Goal: Task Accomplishment & Management: Manage account settings

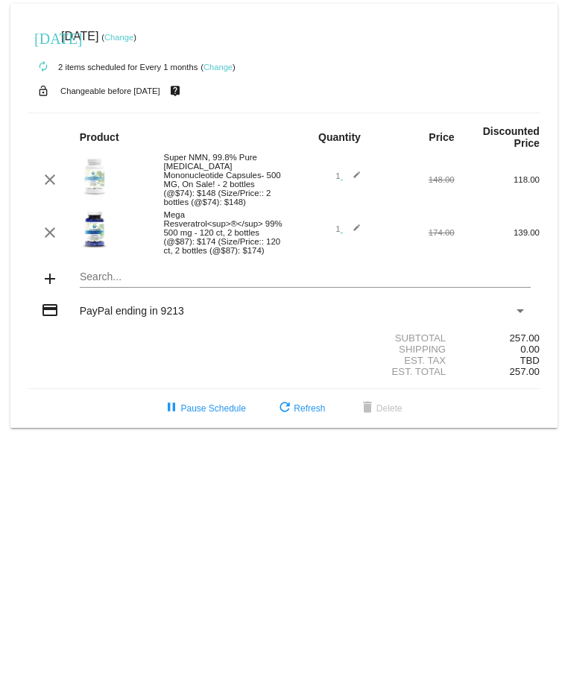
click at [353, 231] on mat-icon "edit" at bounding box center [352, 232] width 18 height 18
click at [326, 231] on input "1" at bounding box center [331, 231] width 19 height 10
type input "2"
click at [357, 226] on mat-icon "send" at bounding box center [352, 234] width 18 height 18
click at [133, 37] on link "Change" at bounding box center [118, 37] width 29 height 9
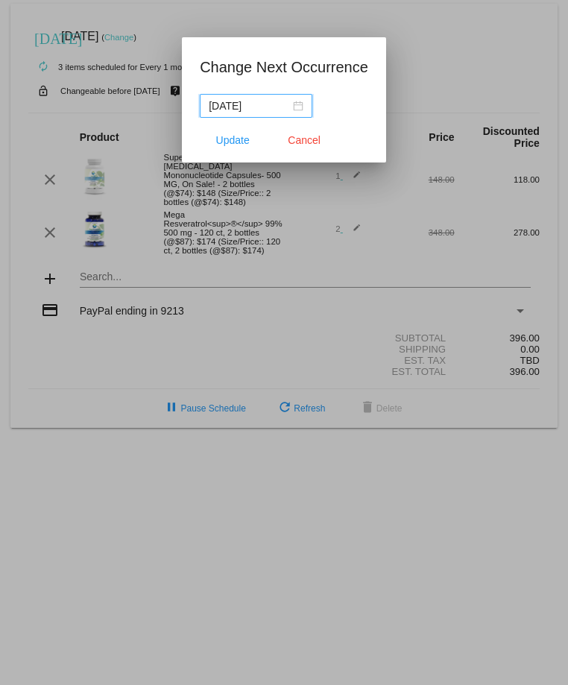
click at [290, 105] on input "[DATE]" at bounding box center [249, 106] width 81 height 16
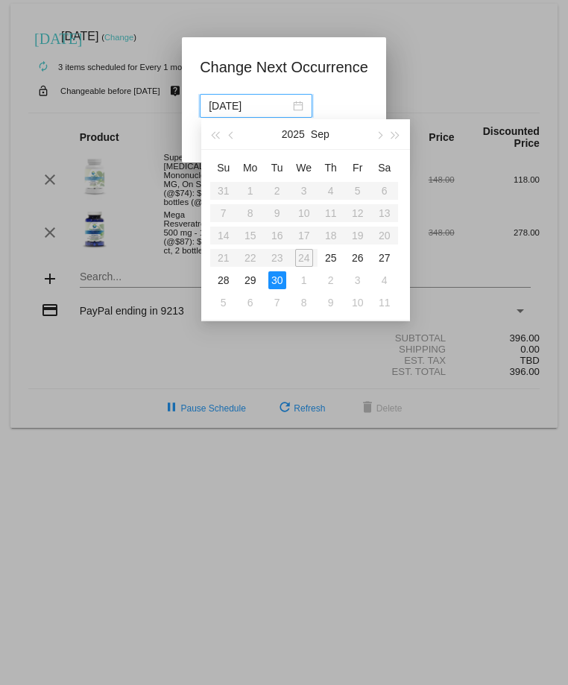
click at [379, 136] on span "button" at bounding box center [378, 135] width 7 height 7
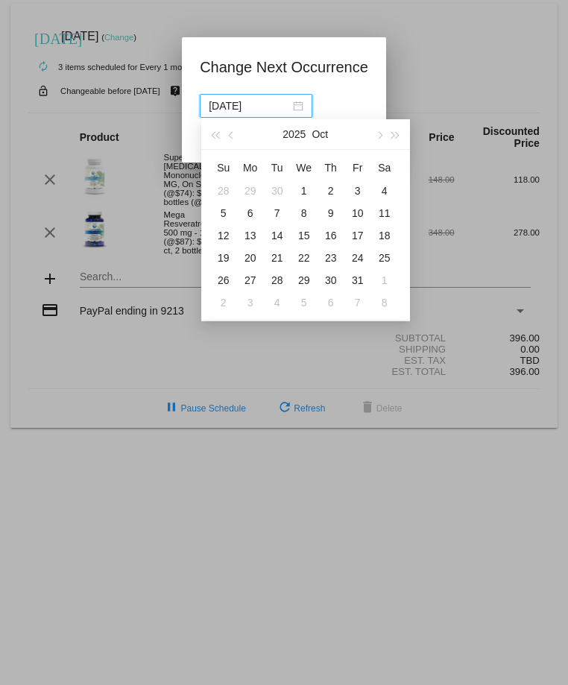
click at [356, 212] on div "10" at bounding box center [358, 213] width 18 height 18
type input "[DATE]"
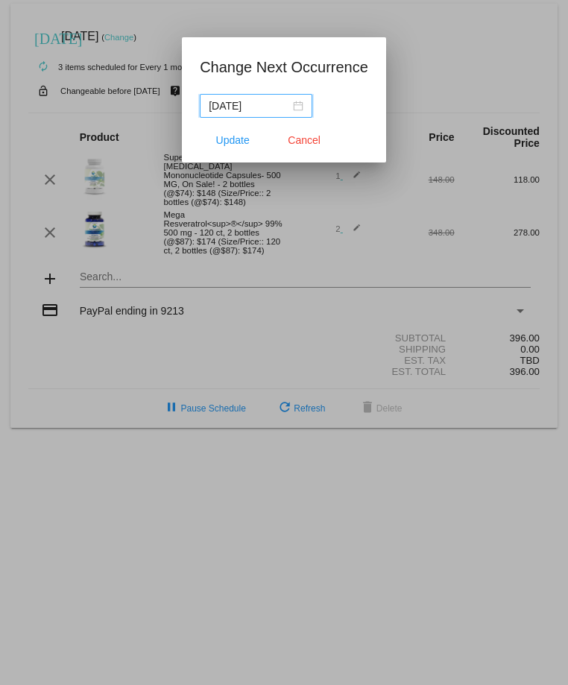
click at [226, 134] on span "Update" at bounding box center [233, 140] width 34 height 12
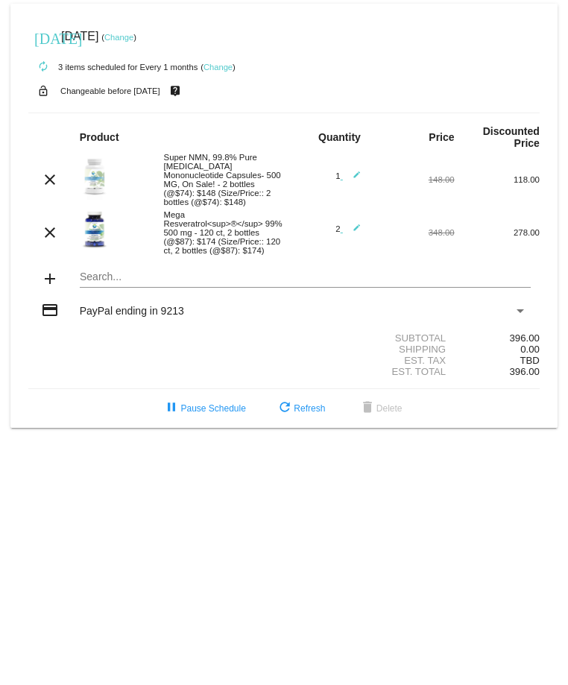
click at [221, 72] on link "Change" at bounding box center [217, 67] width 29 height 9
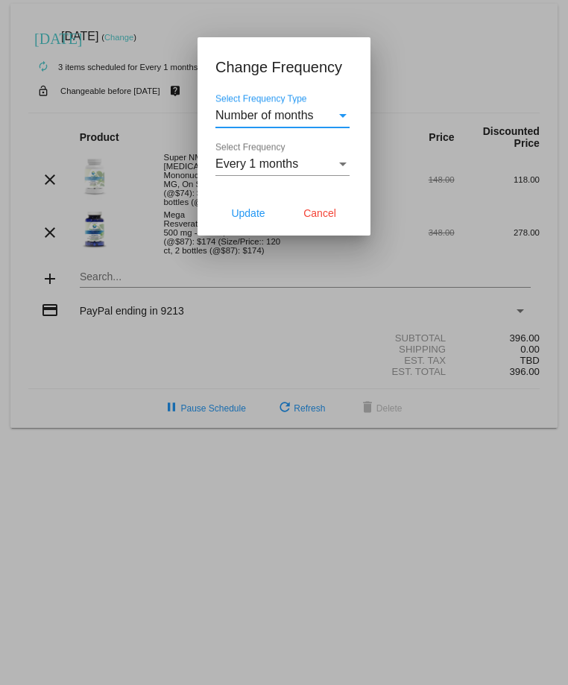
click at [270, 118] on span "Number of months" at bounding box center [264, 115] width 98 height 13
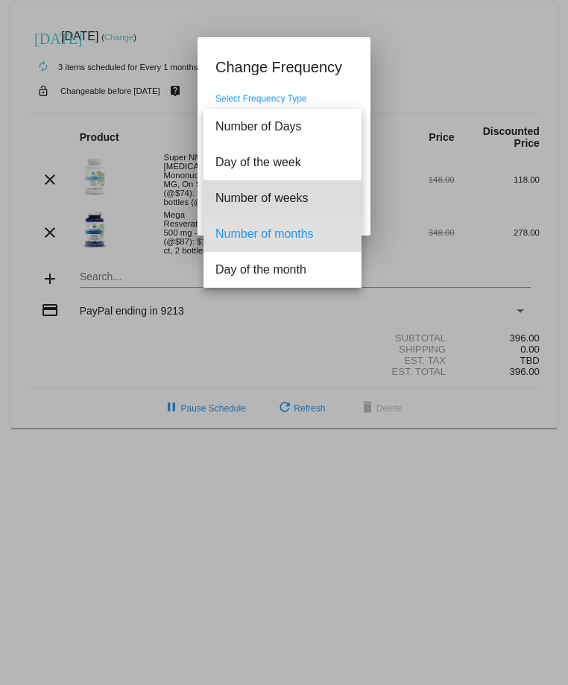
click at [279, 191] on span "Number of weeks" at bounding box center [282, 198] width 134 height 36
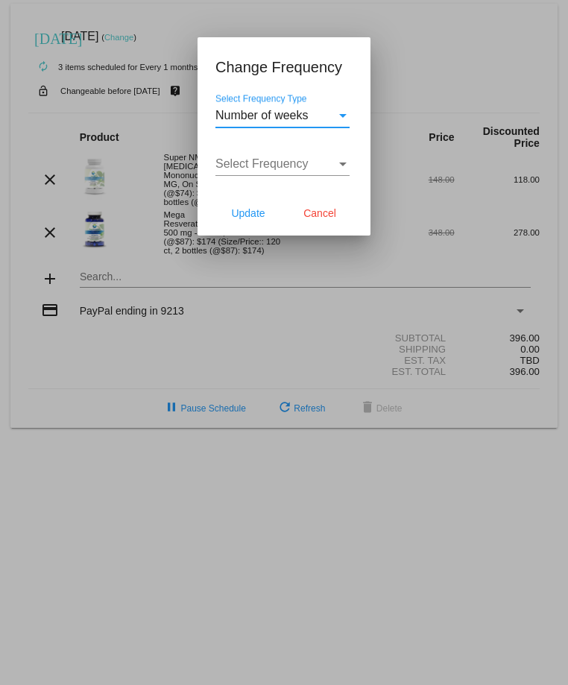
click at [288, 162] on span "Select Frequency" at bounding box center [261, 163] width 93 height 13
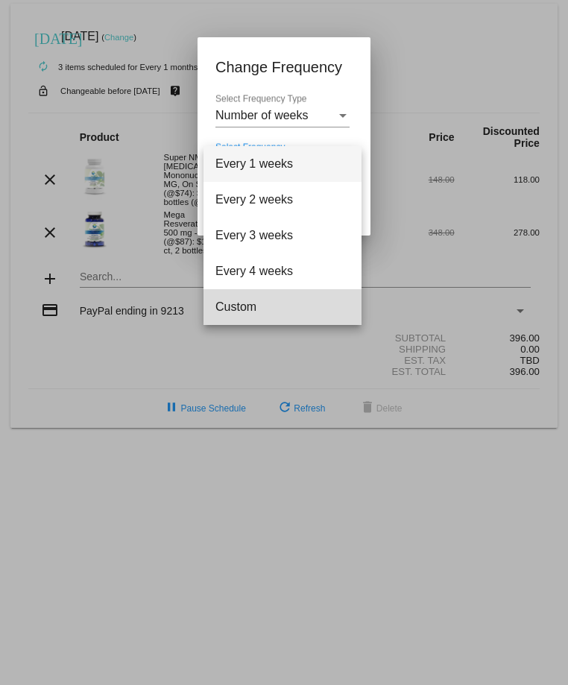
click at [232, 298] on span "Custom" at bounding box center [282, 307] width 134 height 36
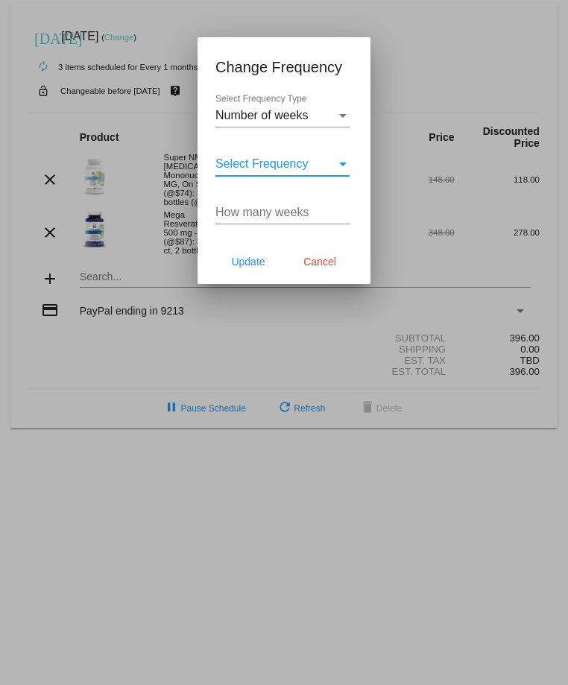
click at [290, 215] on input "How many weeks" at bounding box center [282, 212] width 134 height 13
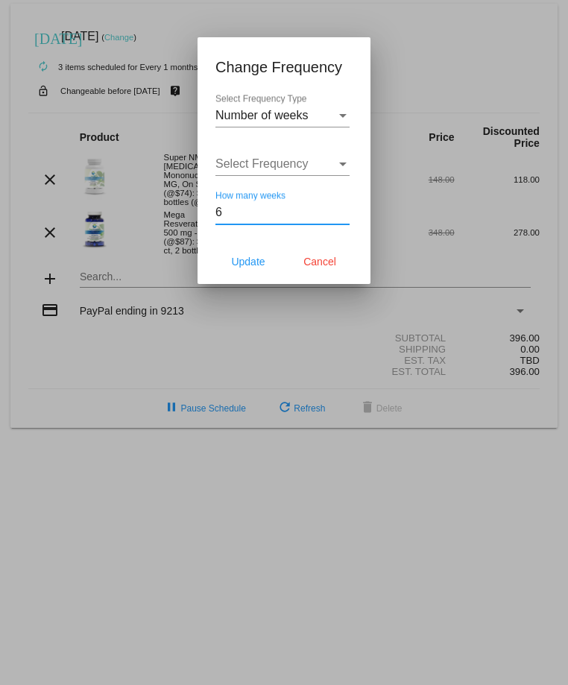
type input "6"
click at [253, 262] on span "Update" at bounding box center [248, 262] width 34 height 12
